Goal: Entertainment & Leisure: Consume media (video, audio)

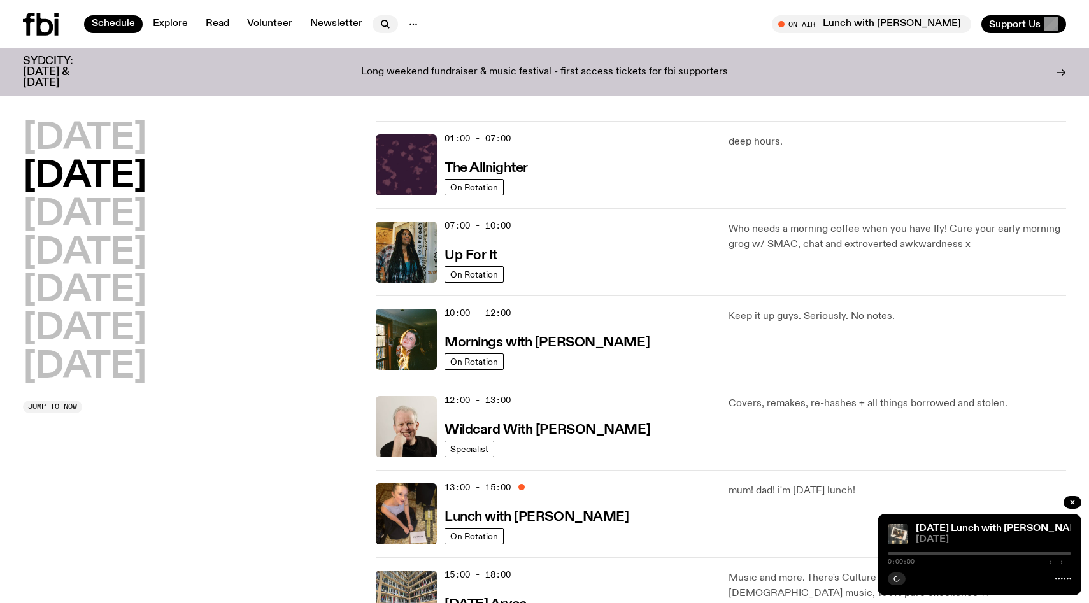
click at [383, 25] on icon "button" at bounding box center [385, 23] width 6 height 6
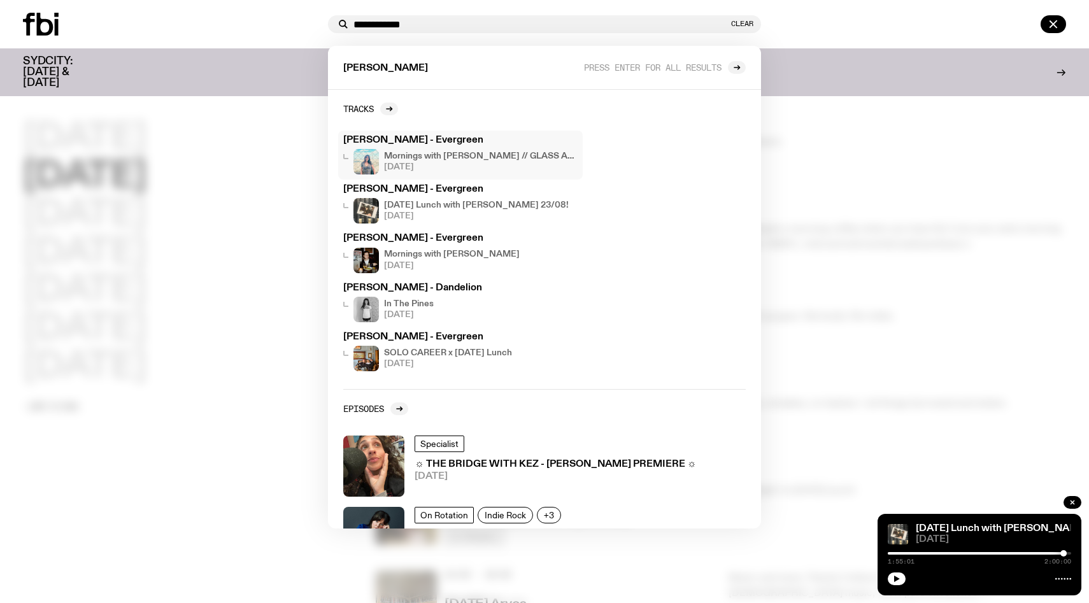
type input "**********"
click at [425, 148] on div "Sarah Levins - Evergreen Mornings with Freya Shields // GLASS ANIMALS & SYD CIT…" at bounding box center [460, 155] width 234 height 39
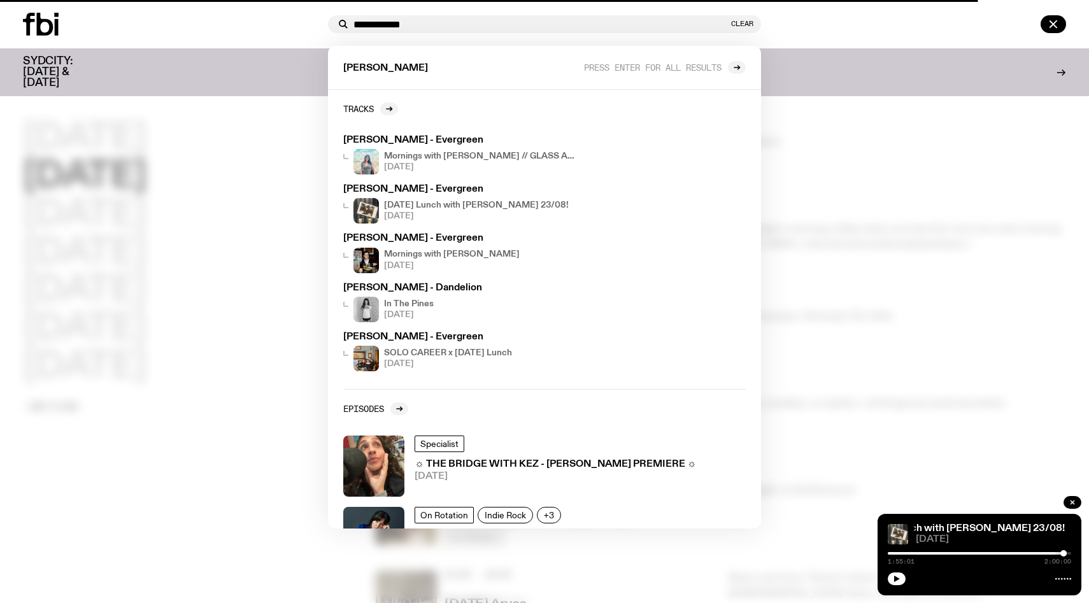
click at [71, 66] on h3 "SYDCITY: [DATE] & [DATE]" at bounding box center [64, 72] width 82 height 32
click at [391, 149] on div "Mornings with Freya Shields // GLASS ANIMALS & SYD CITY 26.08.25" at bounding box center [481, 161] width 194 height 25
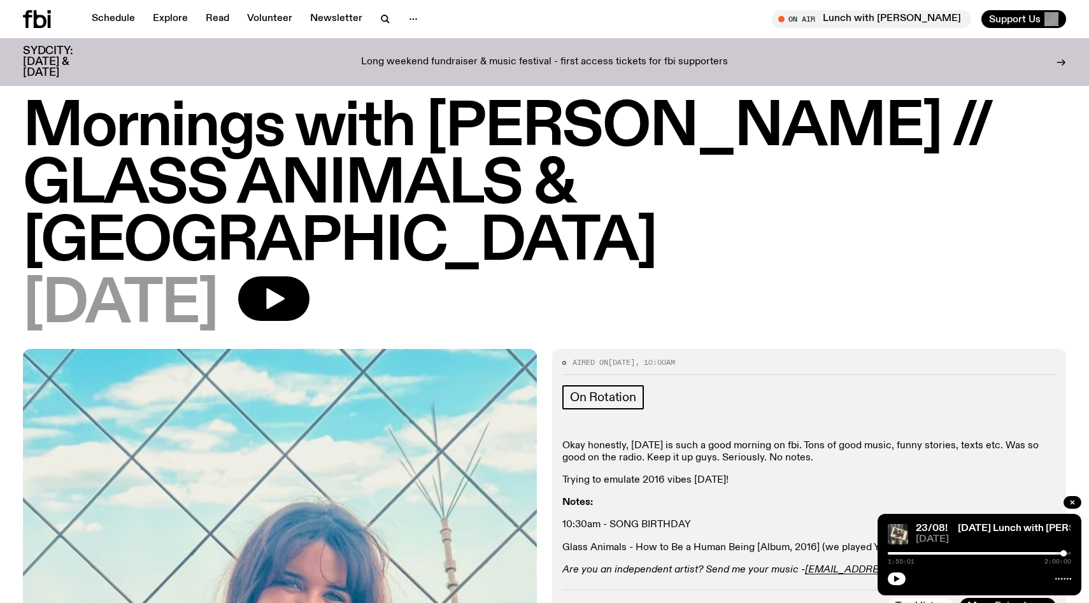
scroll to position [10, 0]
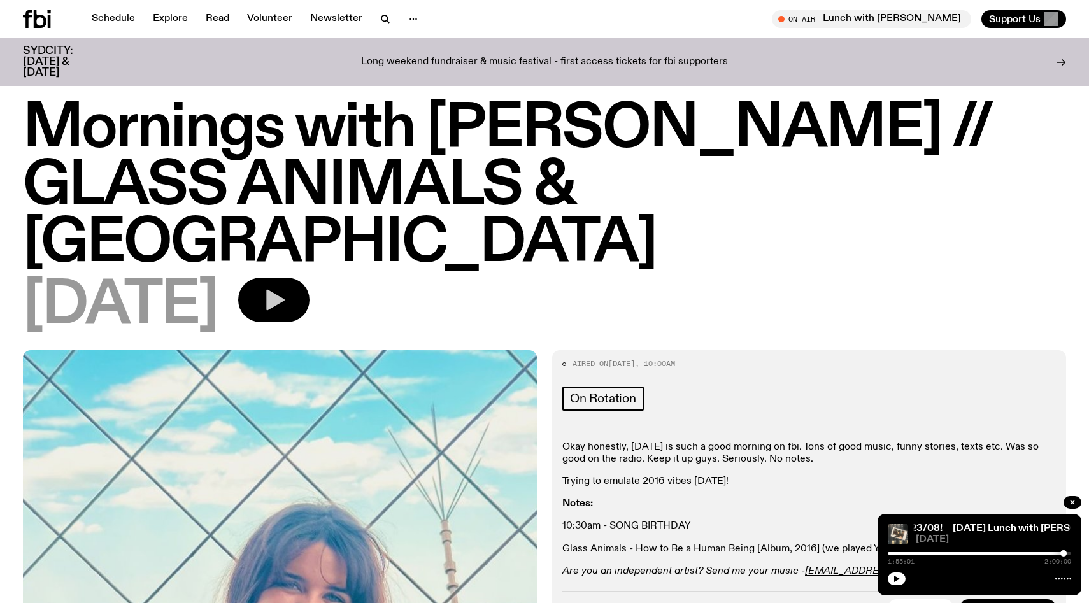
click at [287, 287] on icon "button" at bounding box center [273, 299] width 25 height 25
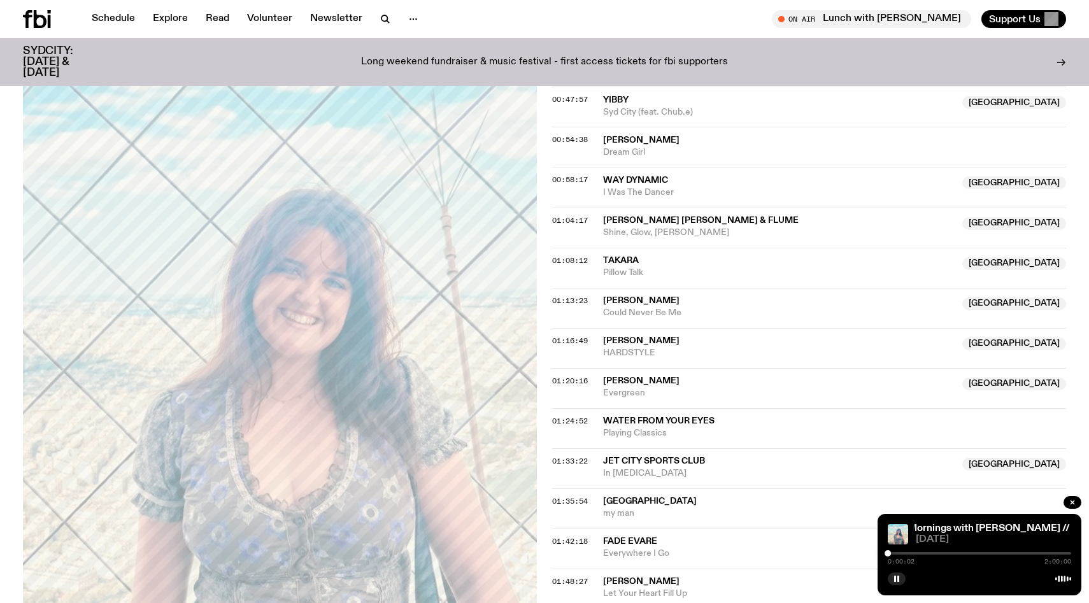
scroll to position [1024, 0]
click at [971, 551] on div "0:00:03 2:00:00" at bounding box center [979, 557] width 183 height 15
click at [971, 551] on div "0:00:04 2:00:00" at bounding box center [979, 557] width 183 height 15
click at [972, 554] on div at bounding box center [979, 553] width 183 height 3
click at [987, 555] on div "0:54:35 2:00:00" at bounding box center [979, 557] width 183 height 15
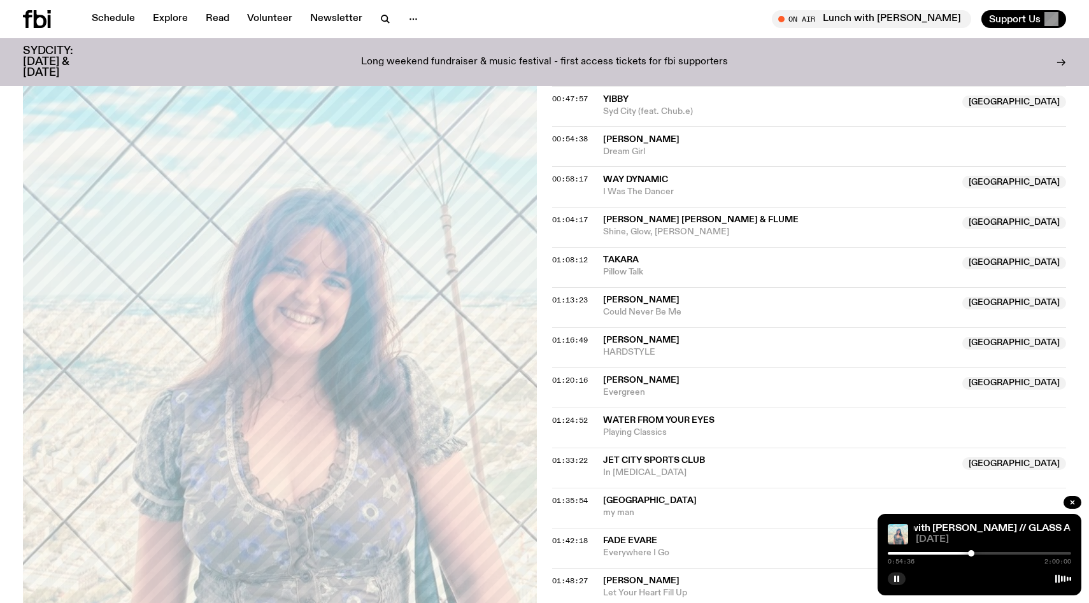
click at [987, 555] on div "0:54:36 2:00:00" at bounding box center [979, 557] width 183 height 15
click at [992, 554] on div at bounding box center [979, 553] width 183 height 3
click at [1002, 553] on div at bounding box center [979, 553] width 183 height 3
click at [1008, 553] on div at bounding box center [979, 553] width 183 height 3
click at [1011, 554] on div at bounding box center [1011, 553] width 6 height 6
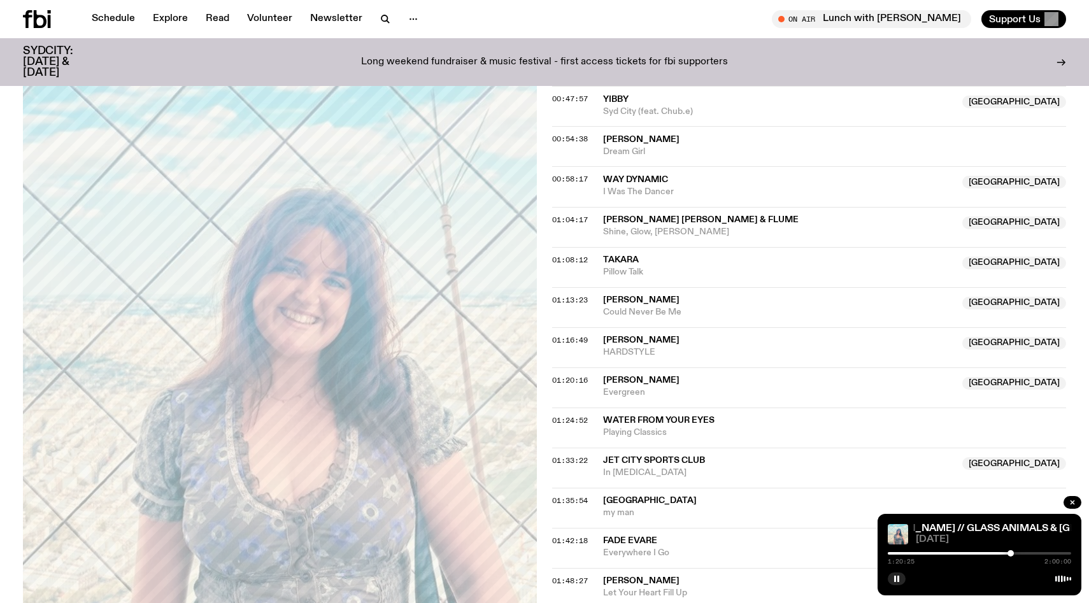
click at [1015, 554] on div at bounding box center [979, 553] width 183 height 3
click at [1018, 553] on div at bounding box center [979, 553] width 183 height 3
click at [1021, 554] on div at bounding box center [979, 553] width 183 height 3
click at [1023, 554] on div at bounding box center [1021, 553] width 6 height 6
click at [1025, 554] on div at bounding box center [1023, 553] width 6 height 6
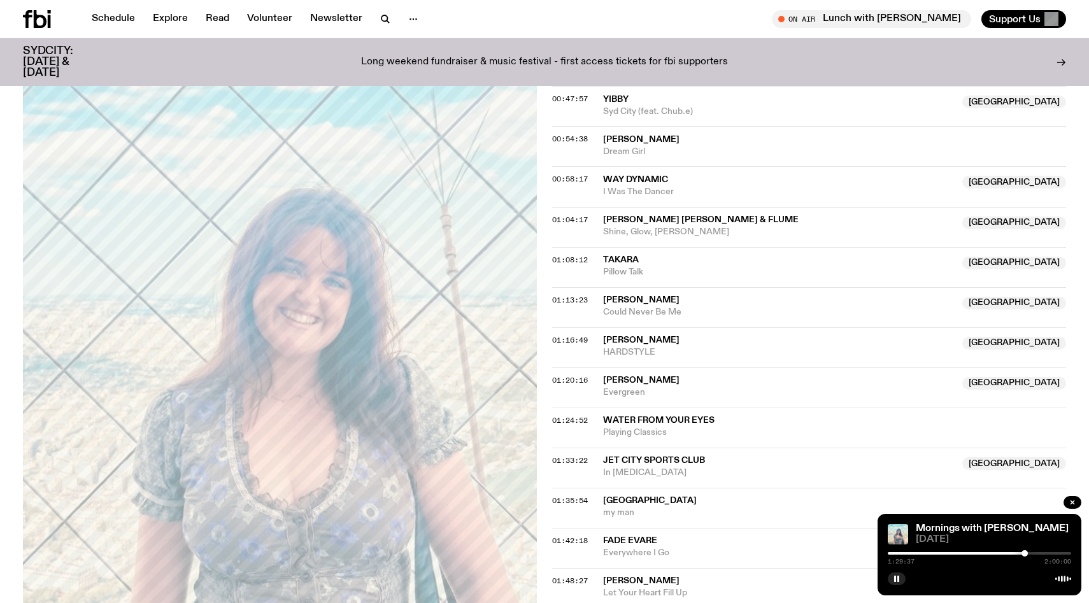
click at [1027, 554] on div at bounding box center [1025, 553] width 6 height 6
click at [1026, 554] on div at bounding box center [1027, 553] width 6 height 6
click at [1025, 554] on div at bounding box center [1026, 553] width 6 height 6
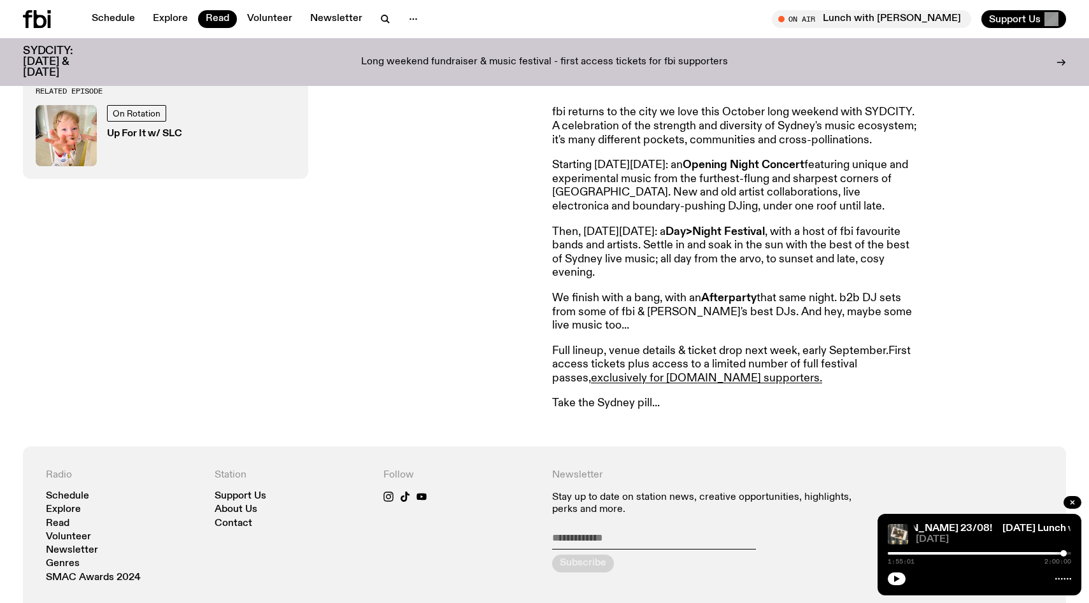
scroll to position [629, 0]
click at [591, 378] on link "exclusively for [DOMAIN_NAME] supporters." at bounding box center [706, 378] width 231 height 11
click at [378, 23] on icon "button" at bounding box center [385, 18] width 15 height 15
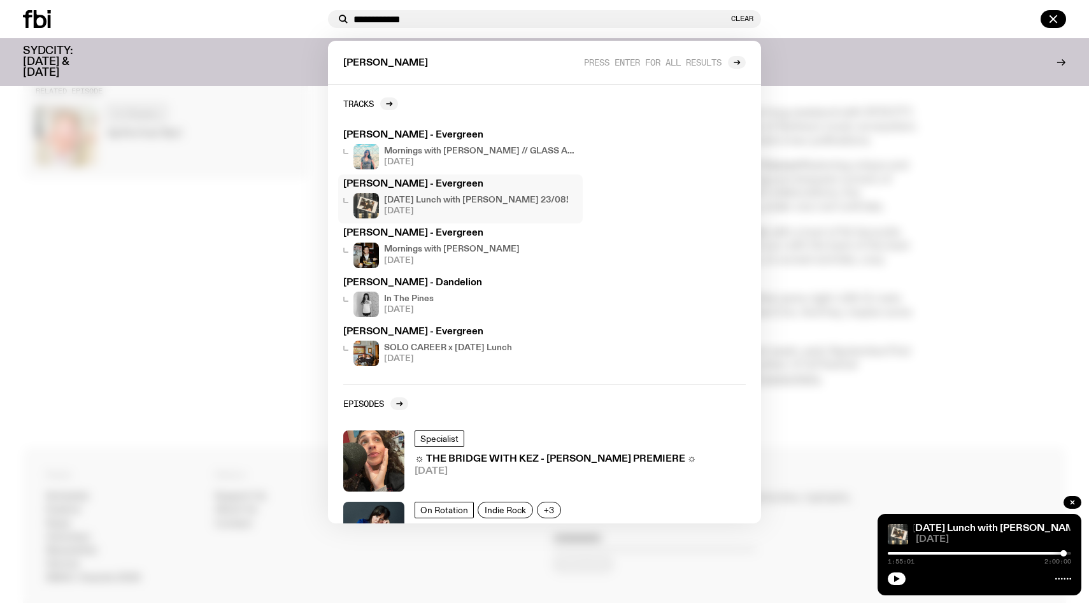
type input "**********"
click at [396, 194] on div "[DATE] Lunch with [PERSON_NAME] 23/08! [DATE]" at bounding box center [476, 205] width 185 height 25
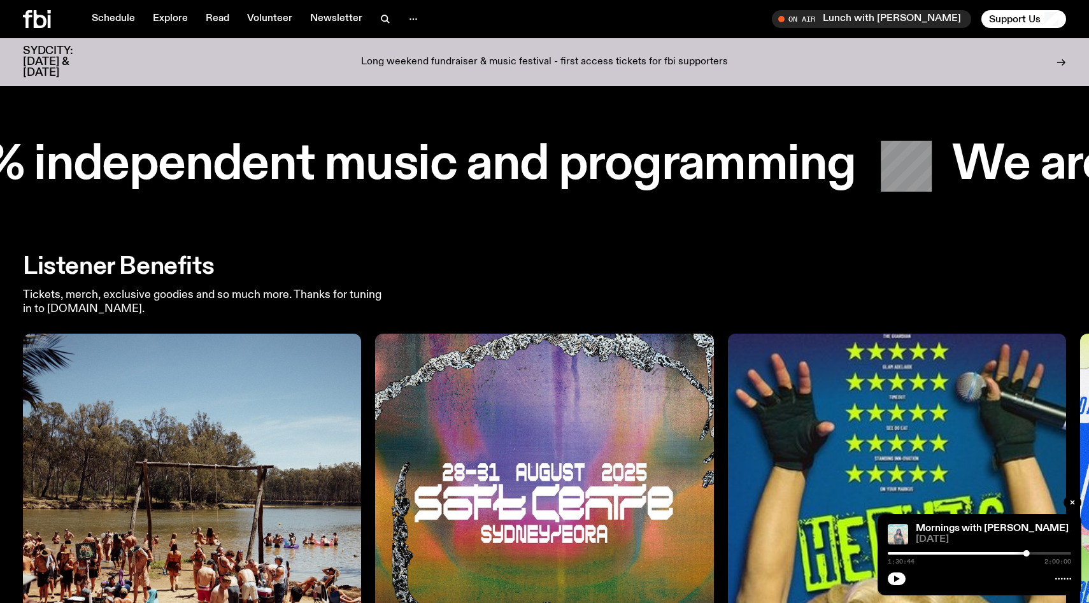
scroll to position [2278, 0]
